Goal: Navigation & Orientation: Find specific page/section

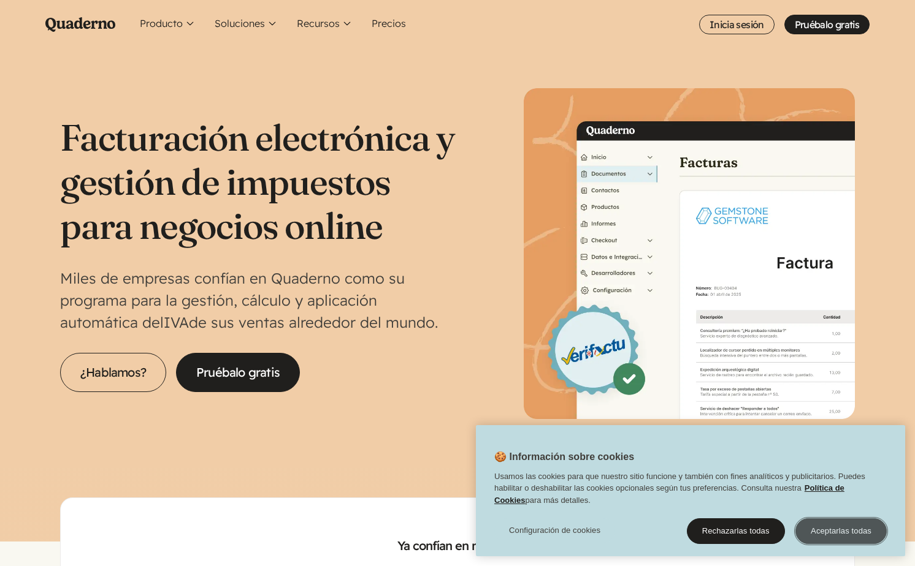
click at [838, 532] on button "Aceptarlas todas" at bounding box center [840, 532] width 91 height 26
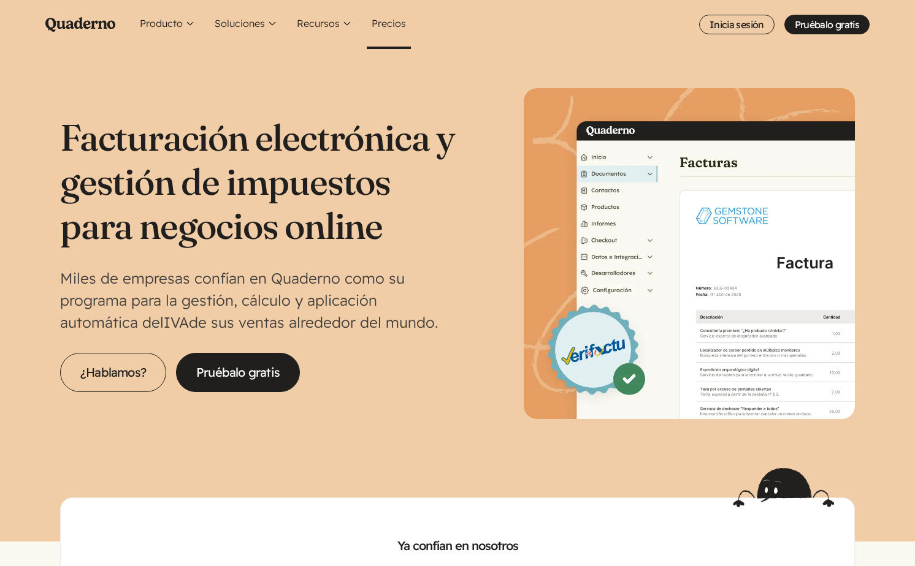
click at [389, 21] on link "Precios" at bounding box center [389, 24] width 44 height 49
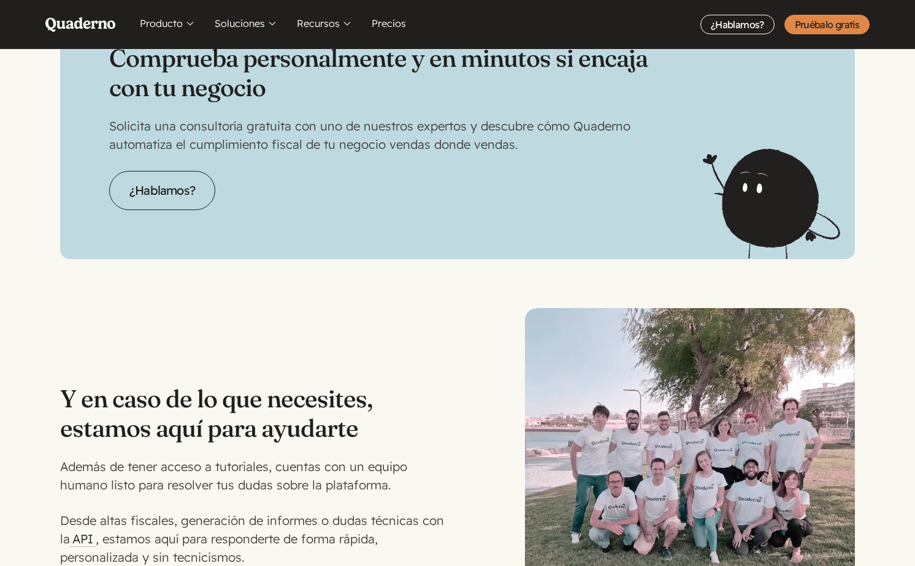
scroll to position [2936, 0]
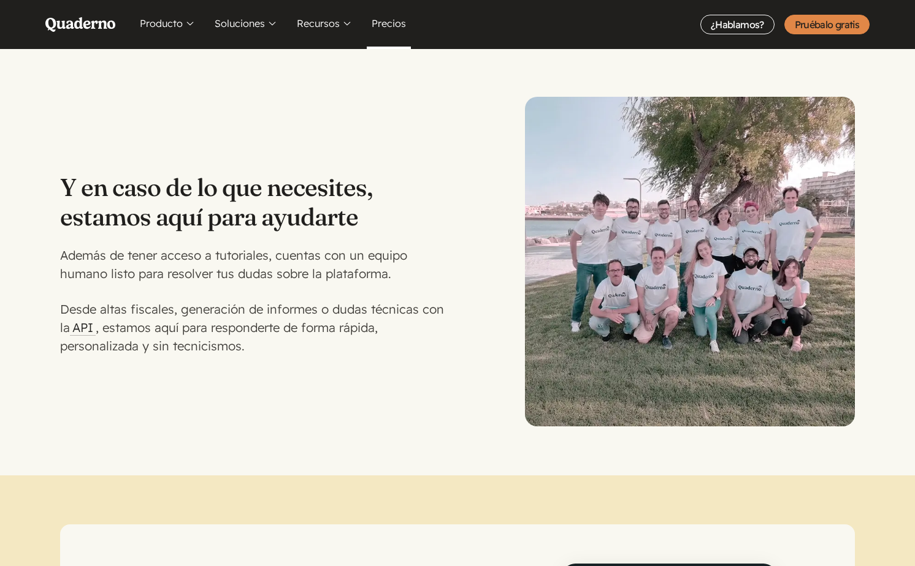
click at [384, 29] on link "Precios" at bounding box center [389, 24] width 44 height 49
